Goal: Task Accomplishment & Management: Manage account settings

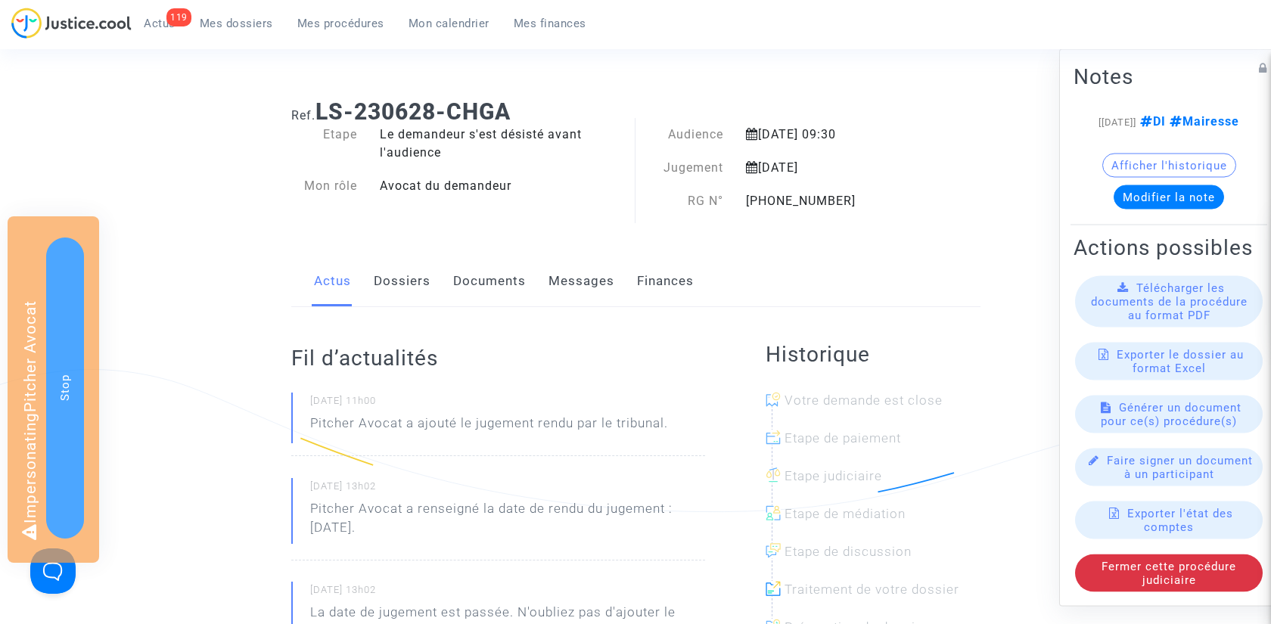
click at [495, 279] on link "Documents" at bounding box center [489, 281] width 73 height 50
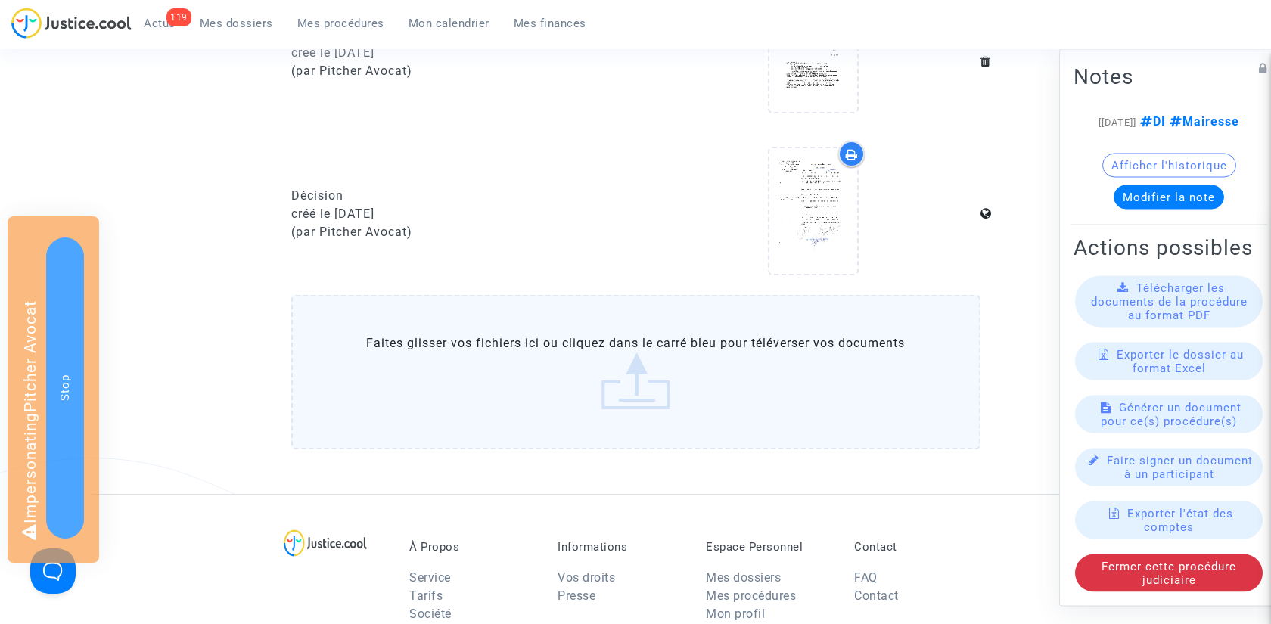
scroll to position [454, 0]
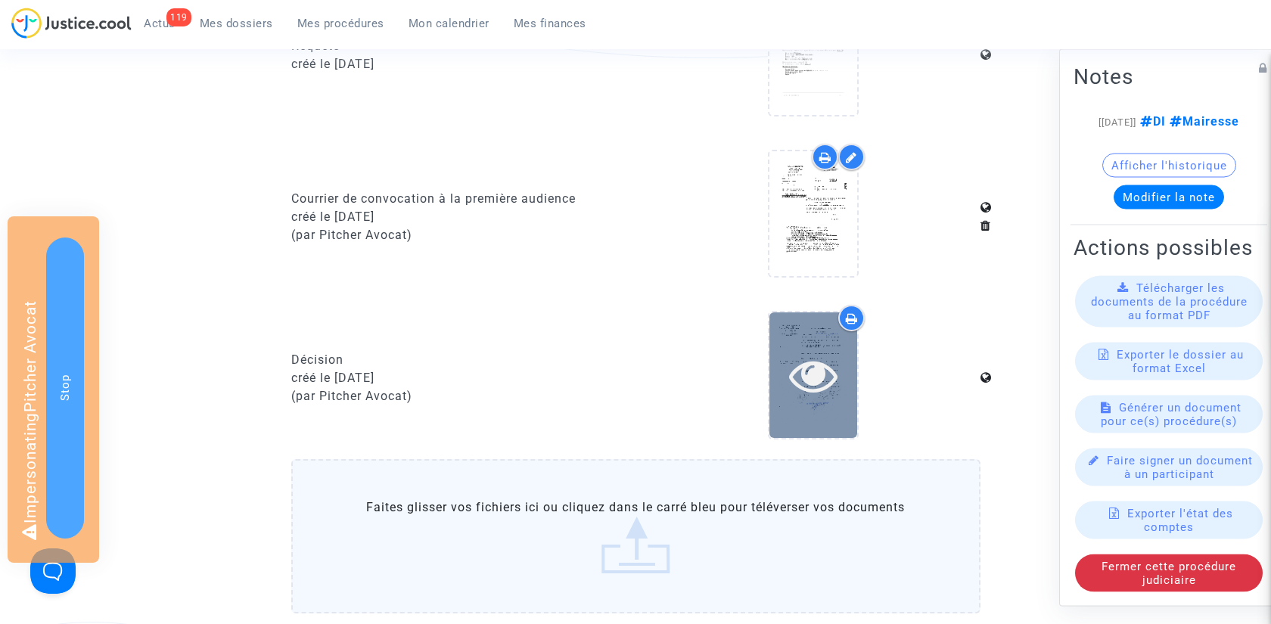
click at [830, 382] on icon at bounding box center [813, 375] width 49 height 48
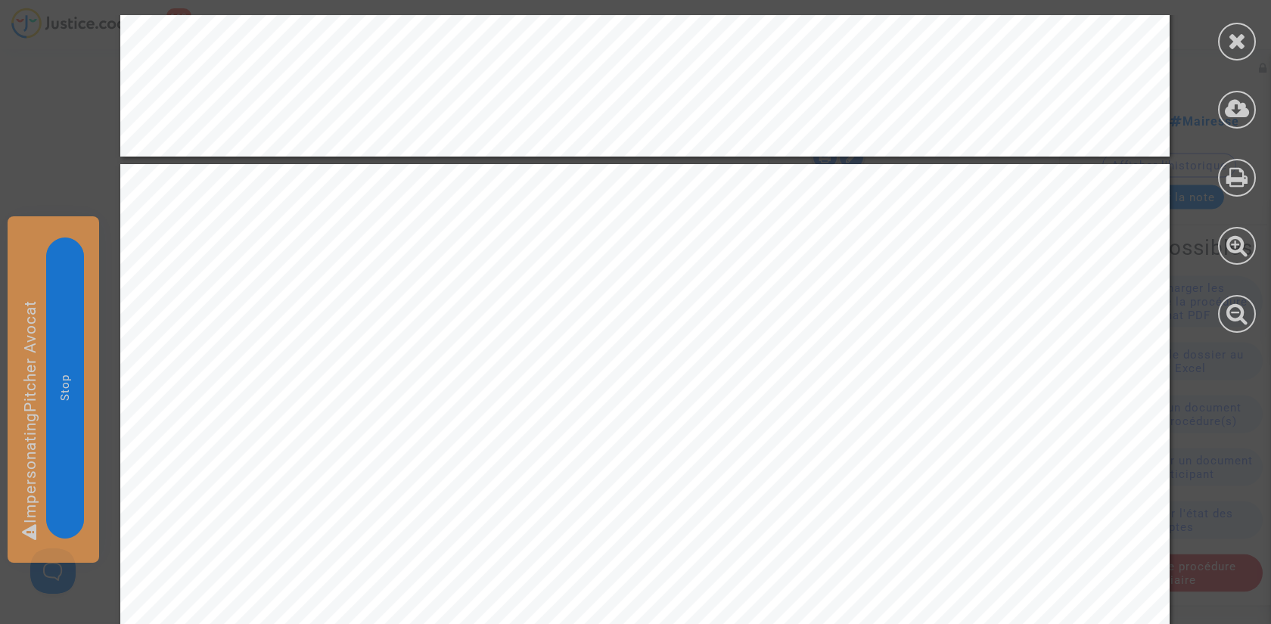
scroll to position [2589, 0]
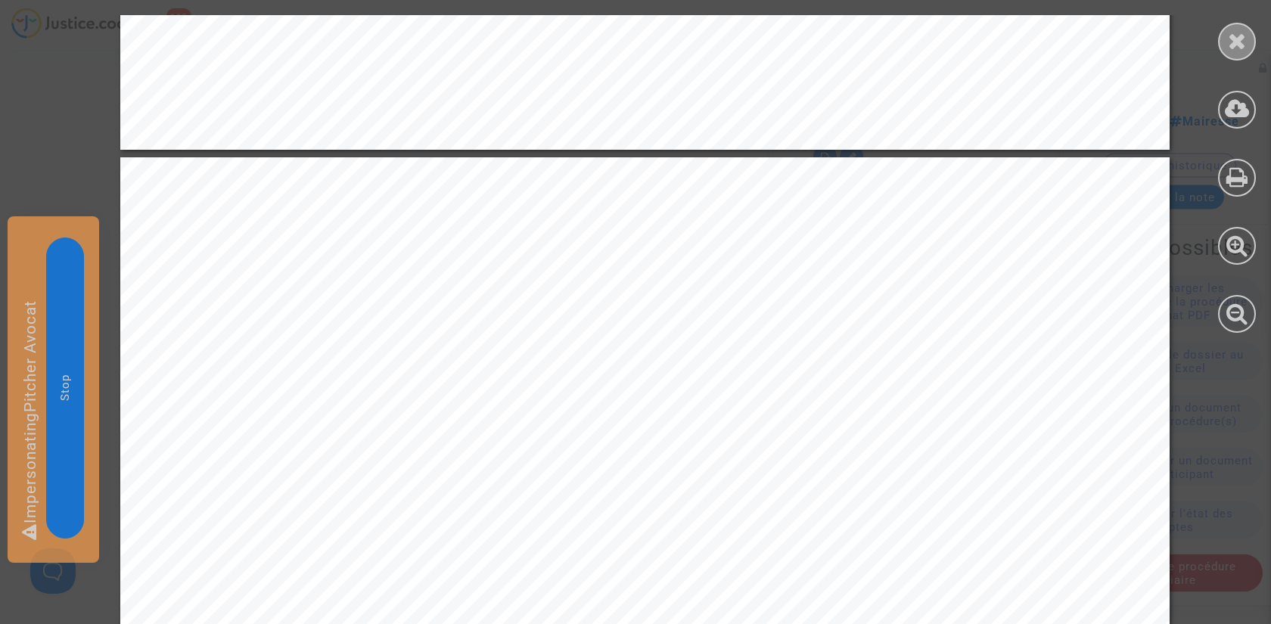
click at [1240, 49] on icon at bounding box center [1237, 41] width 19 height 23
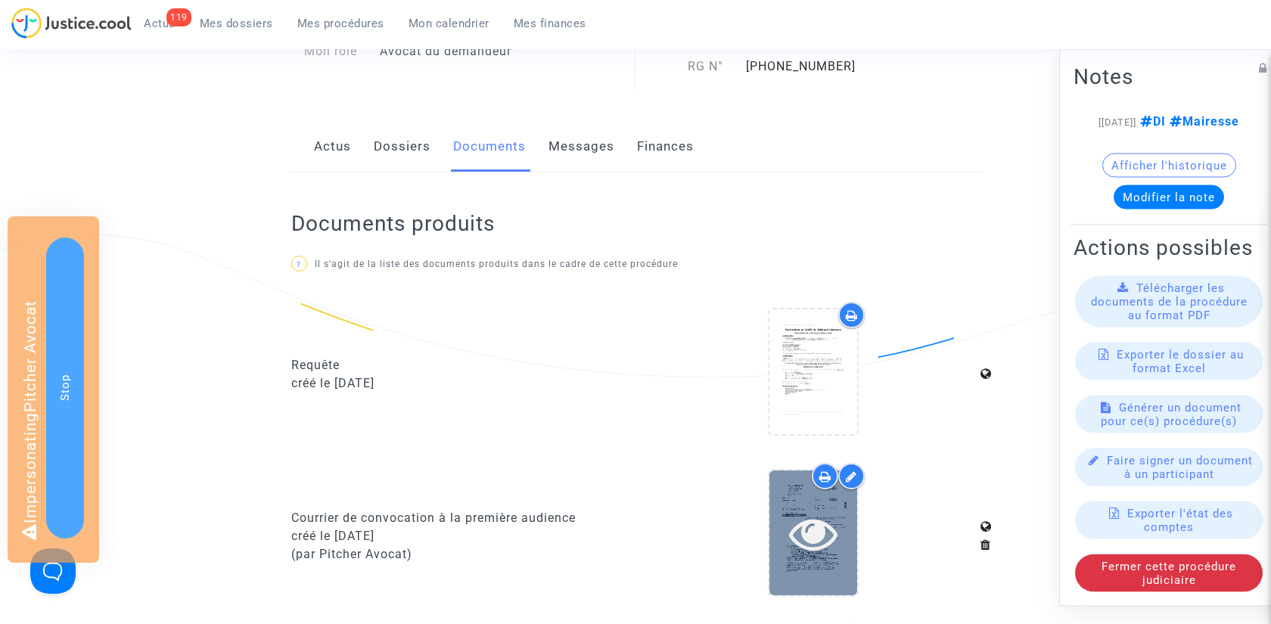
scroll to position [0, 0]
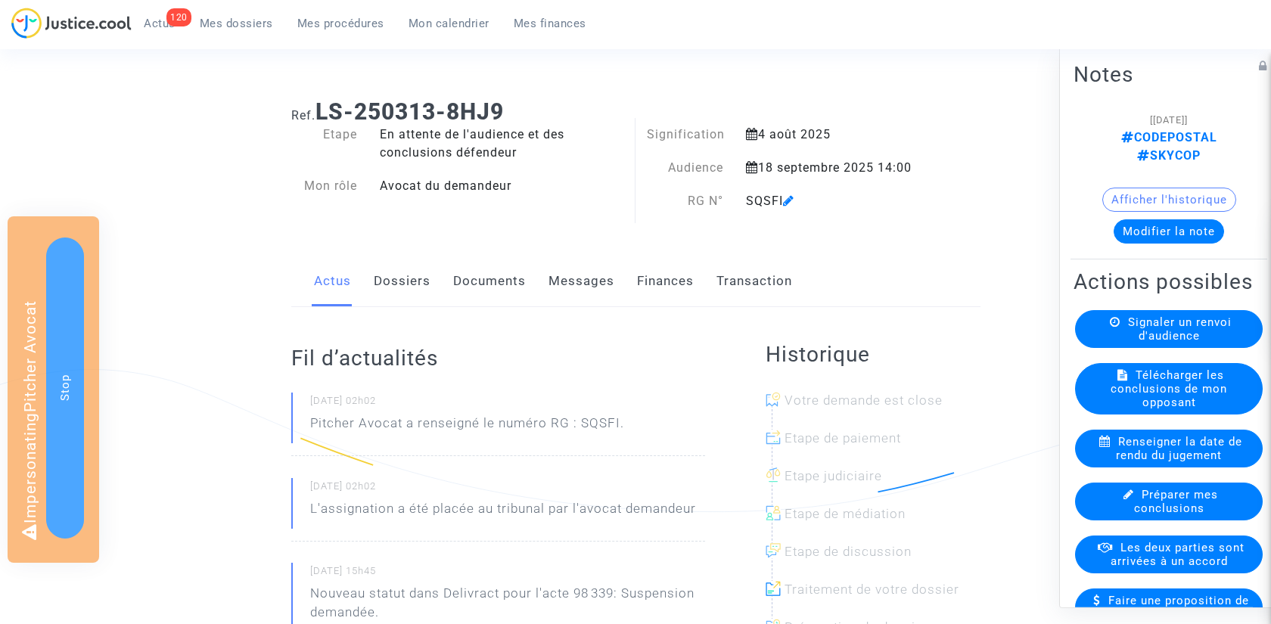
click at [683, 282] on link "Finances" at bounding box center [665, 281] width 57 height 50
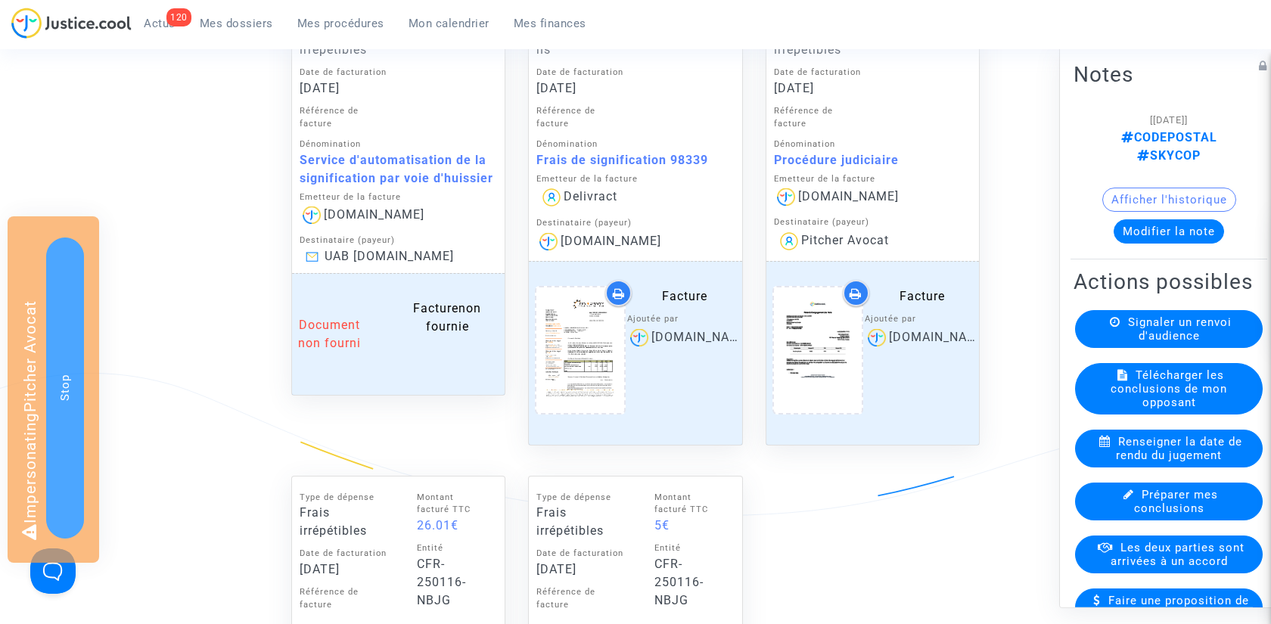
scroll to position [1354, 0]
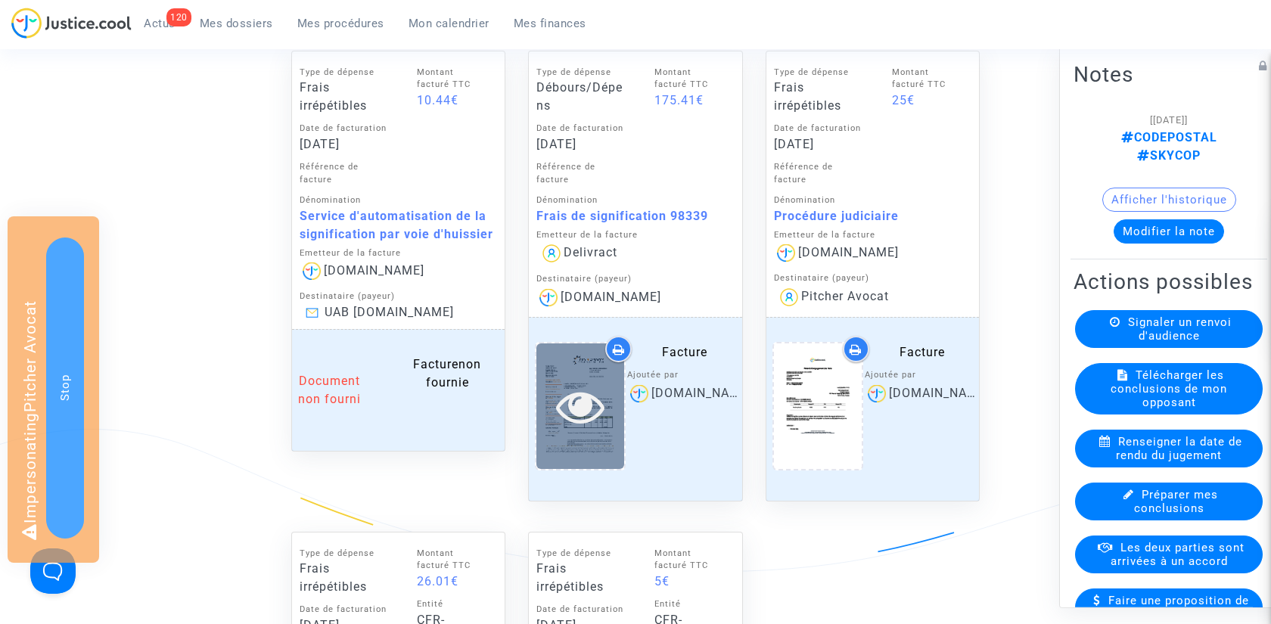
click at [579, 394] on icon at bounding box center [580, 406] width 49 height 48
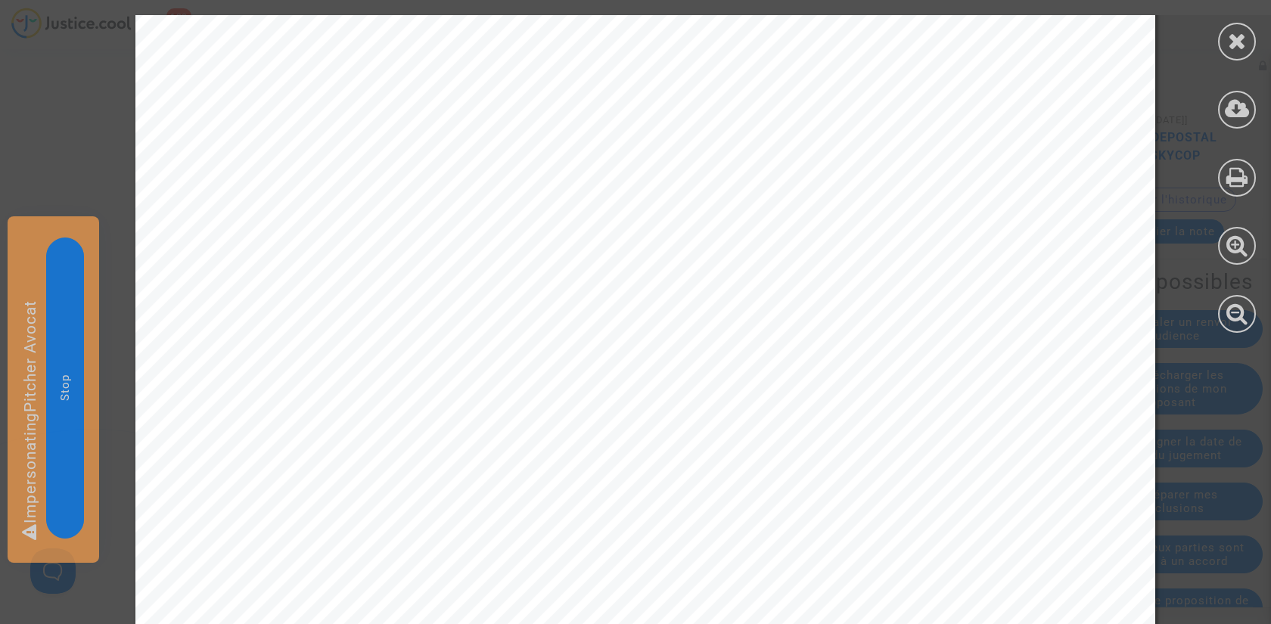
scroll to position [584, 0]
click at [1231, 37] on icon at bounding box center [1237, 41] width 19 height 23
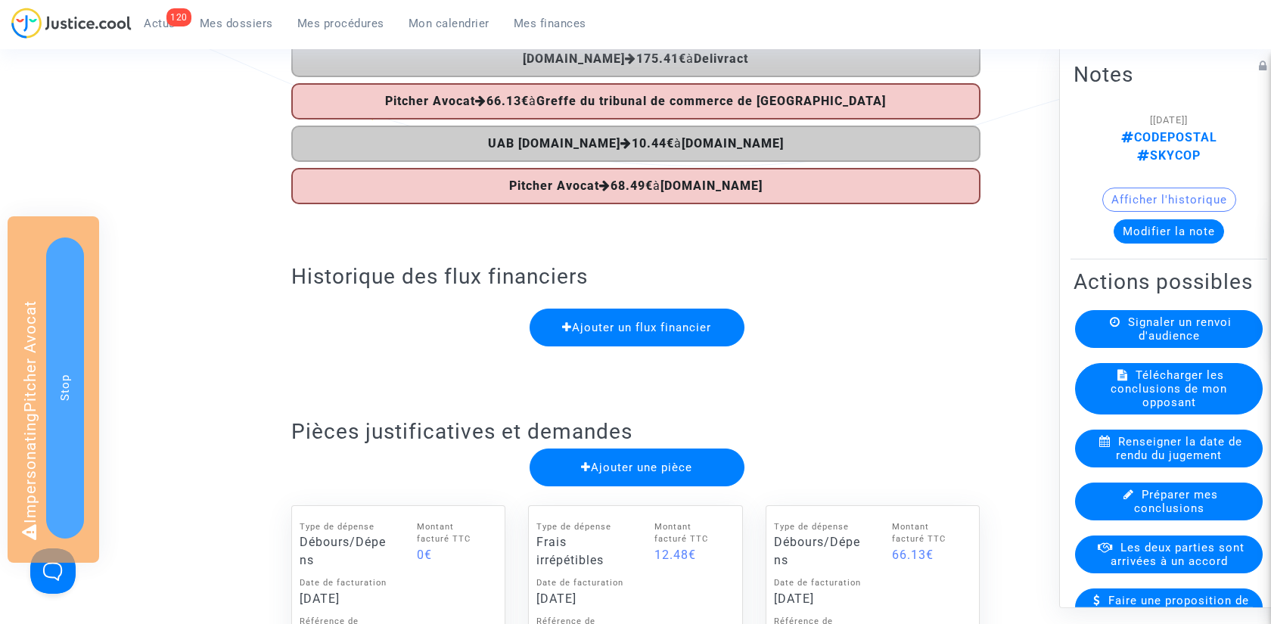
scroll to position [0, 0]
